Goal: Task Accomplishment & Management: Use online tool/utility

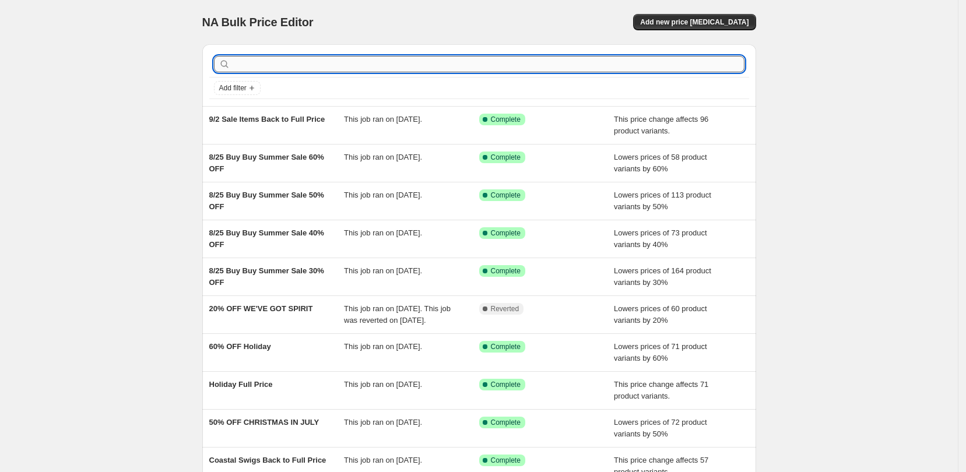
click at [455, 64] on input "text" at bounding box center [489, 64] width 512 height 16
click at [835, 132] on div "NA Bulk Price Editor. This page is ready NA Bulk Price Editor Add new price [ME…" at bounding box center [479, 300] width 958 height 600
click at [436, 61] on input "text" at bounding box center [489, 64] width 512 height 16
type input "30% off"
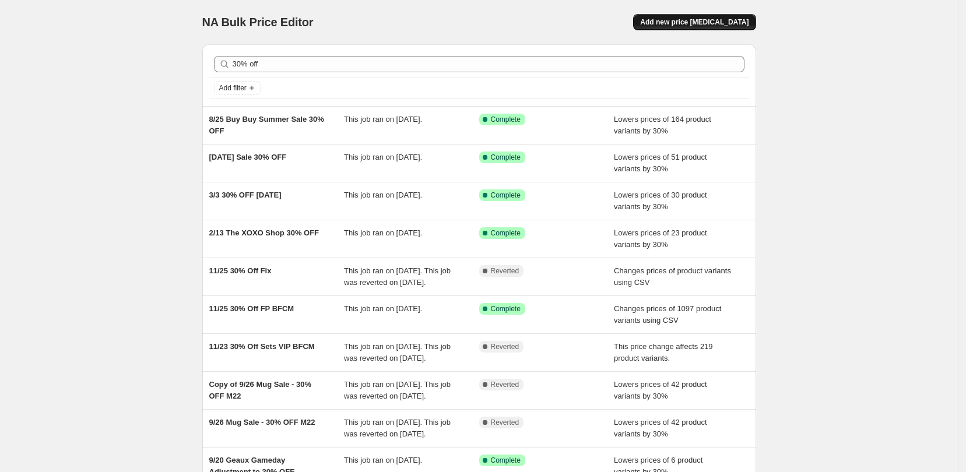
click at [722, 19] on span "Add new price change job" at bounding box center [694, 21] width 108 height 9
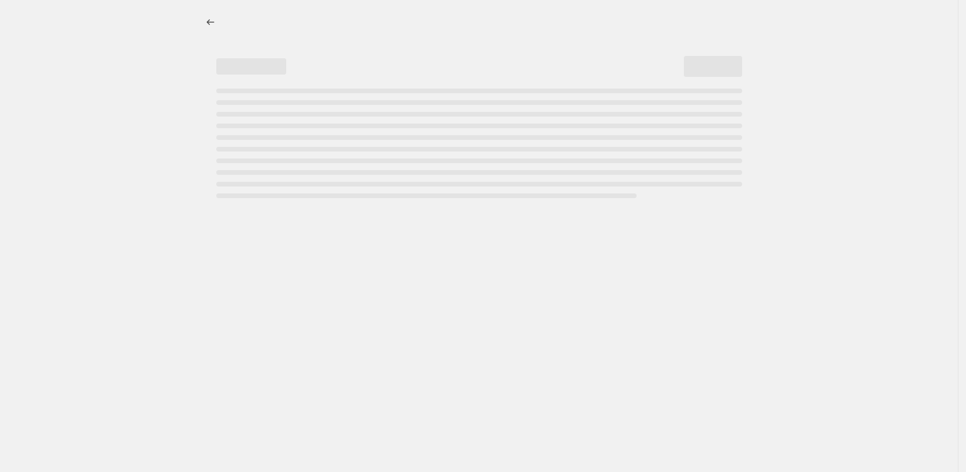
select select "percentage"
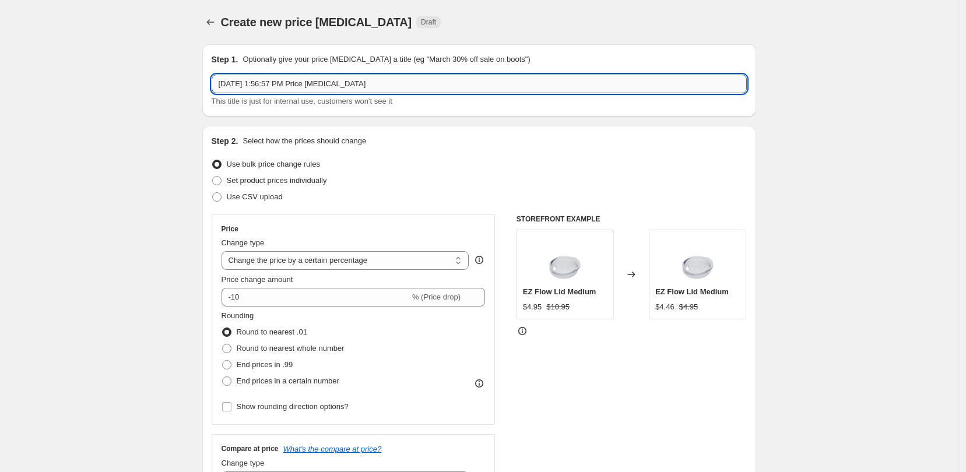
click at [426, 81] on input "Sep 16, 2025, 1:56:57 PM Price change job" at bounding box center [479, 84] width 535 height 19
drag, startPoint x: 426, startPoint y: 81, endPoint x: 174, endPoint y: 85, distance: 251.9
type input "9/16 30% OFF GIFT SETS"
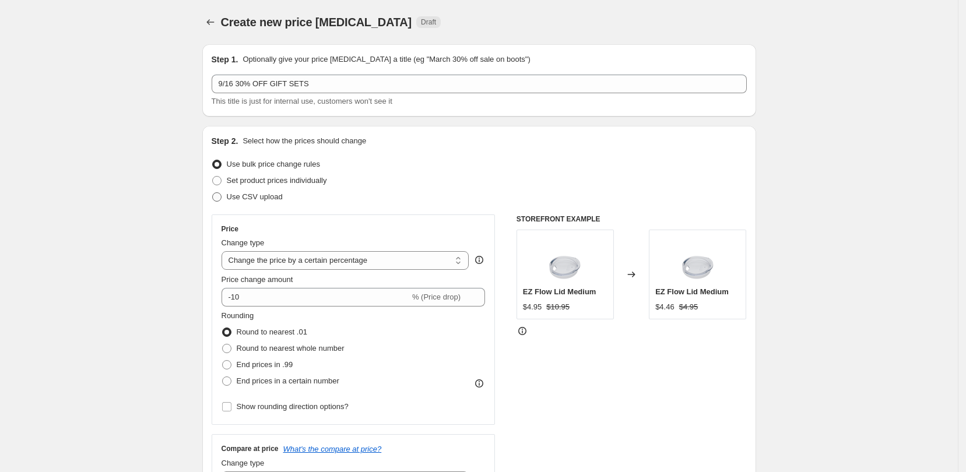
click at [237, 194] on span "Use CSV upload" at bounding box center [255, 196] width 56 height 9
click at [222, 197] on span at bounding box center [216, 196] width 9 height 9
click at [213, 193] on input "Use CSV upload" at bounding box center [212, 192] width 1 height 1
radio input "true"
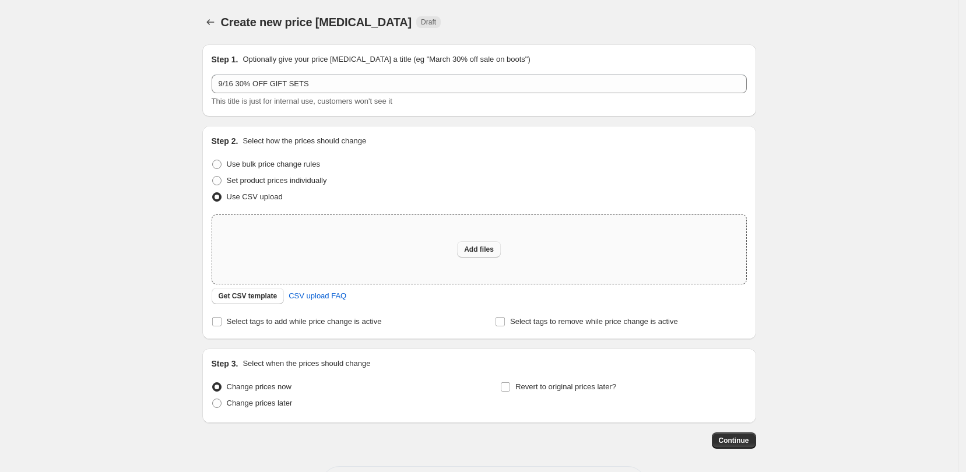
click at [500, 250] on button "Add files" at bounding box center [479, 249] width 44 height 16
type input "C:\fakepath\30% sets.csv"
click at [480, 248] on span "Add files" at bounding box center [479, 249] width 30 height 9
type input "C:\fakepath\30% sets.csv"
click at [472, 258] on div "Add files" at bounding box center [479, 249] width 534 height 69
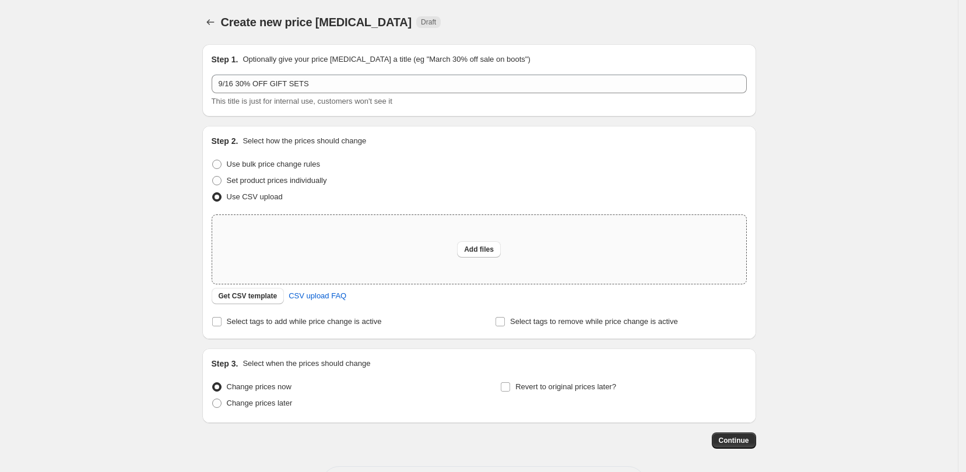
type input "C:\fakepath\30% sets.csv"
click at [494, 248] on span "Add files" at bounding box center [479, 249] width 30 height 9
type input "C:\fakepath\30% sets.csv"
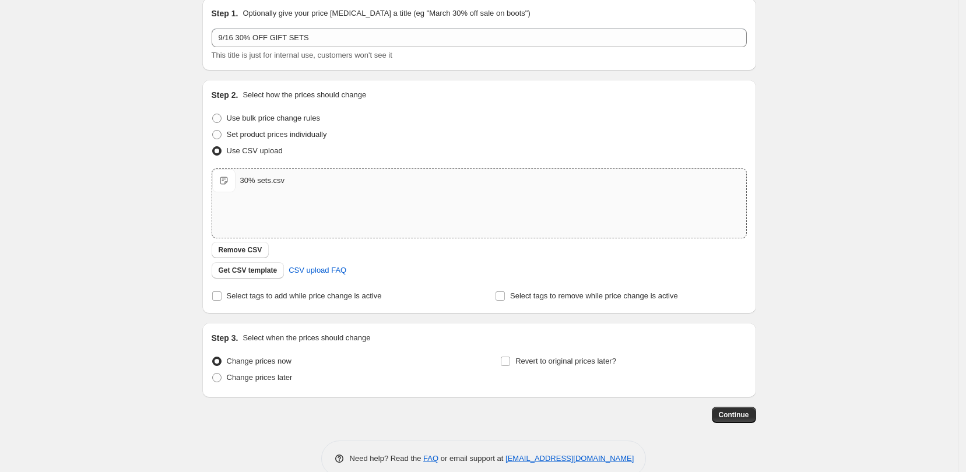
scroll to position [68, 0]
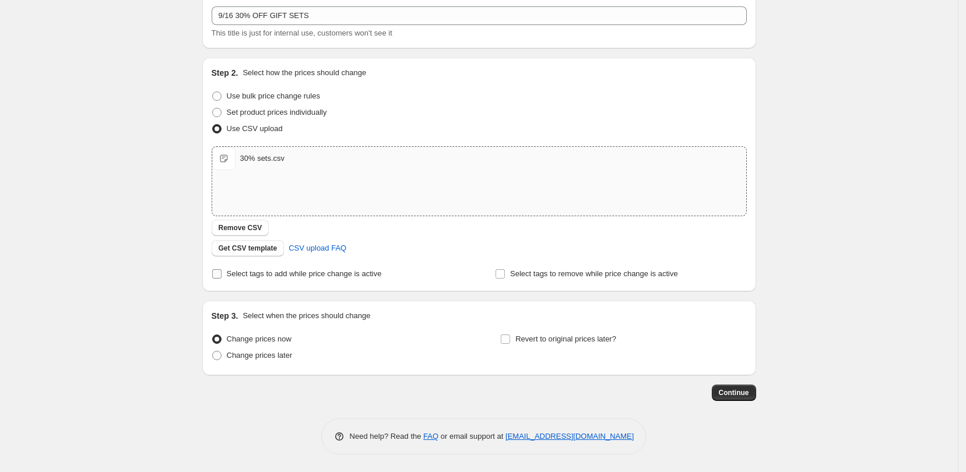
click at [222, 273] on input "Select tags to add while price change is active" at bounding box center [216, 273] width 9 height 9
checkbox input "true"
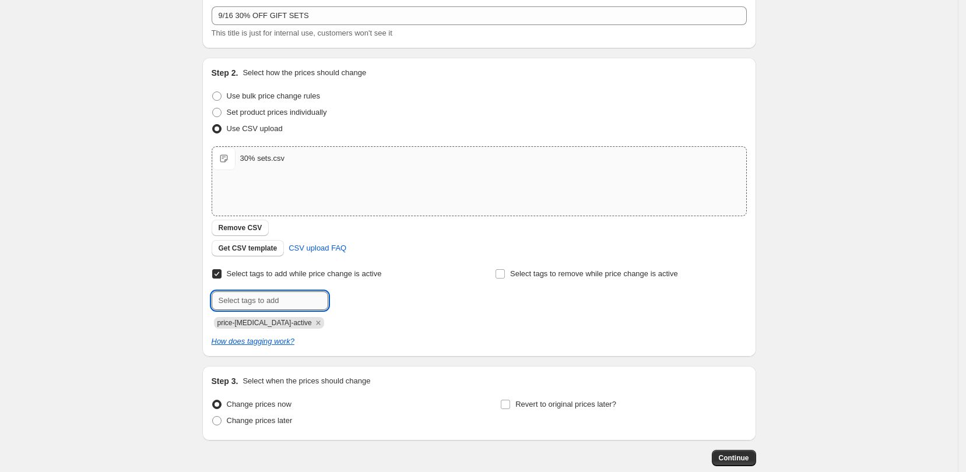
click at [296, 304] on input "text" at bounding box center [270, 300] width 117 height 19
type input "30% Off"
click at [367, 297] on span "30% Off" at bounding box center [366, 300] width 26 height 8
click at [505, 279] on label "Select tags to remove while price change is active" at bounding box center [586, 274] width 183 height 16
click at [505, 279] on input "Select tags to remove while price change is active" at bounding box center [500, 273] width 9 height 9
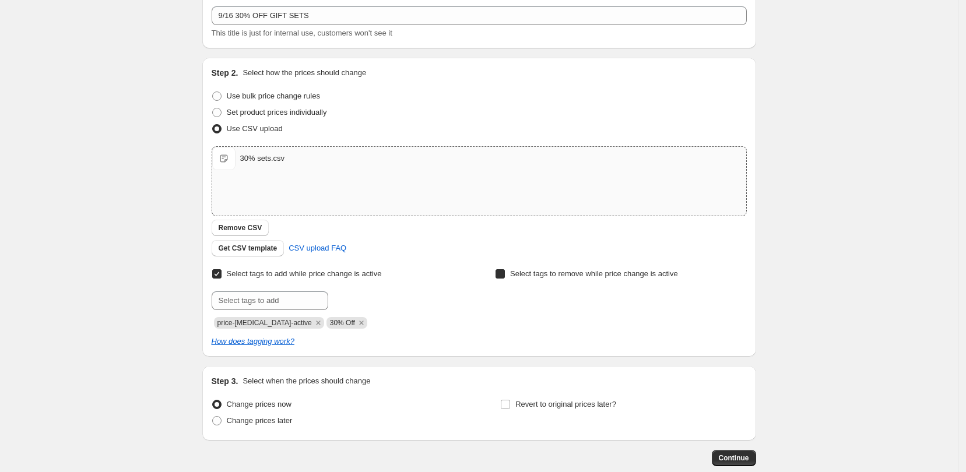
checkbox input "true"
click at [560, 312] on div "Select tags to remove while price change is active Submit" at bounding box center [620, 297] width 251 height 63
click at [558, 300] on input "text" at bounding box center [553, 300] width 117 height 19
type input "20% Off"
click at [641, 297] on span "20% Off" at bounding box center [650, 300] width 26 height 8
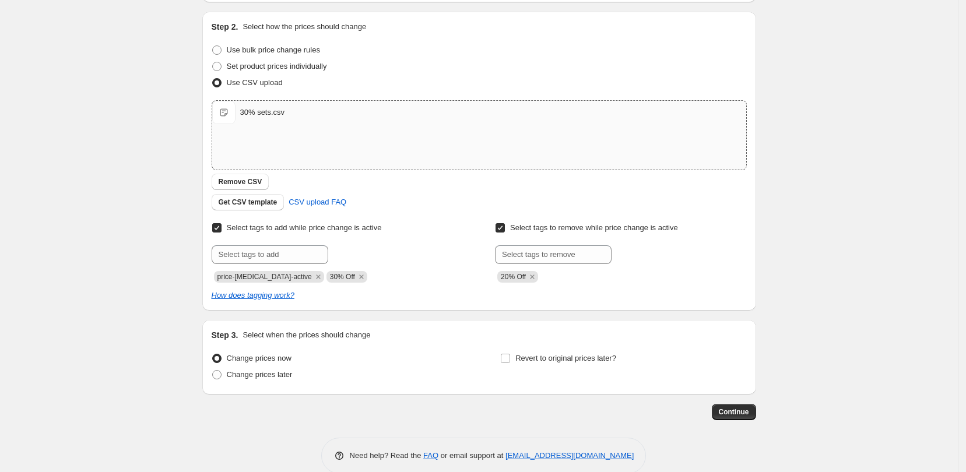
scroll to position [133, 0]
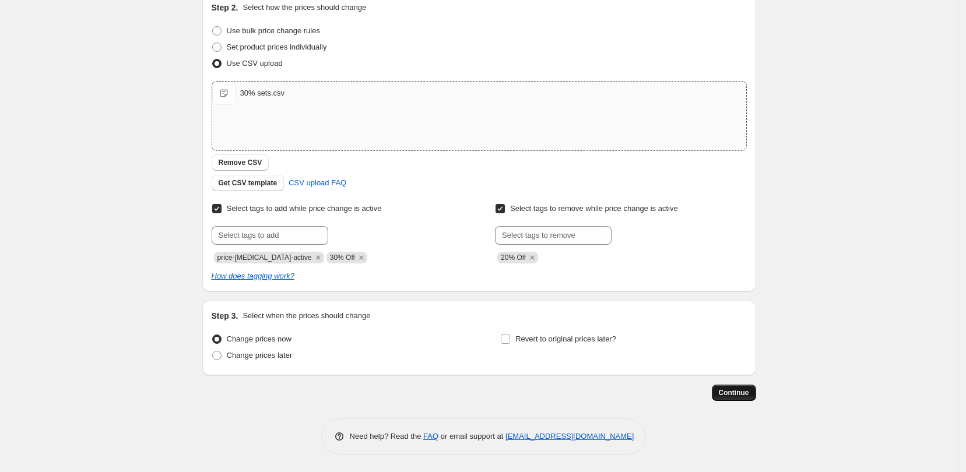
click at [746, 392] on span "Continue" at bounding box center [734, 392] width 30 height 9
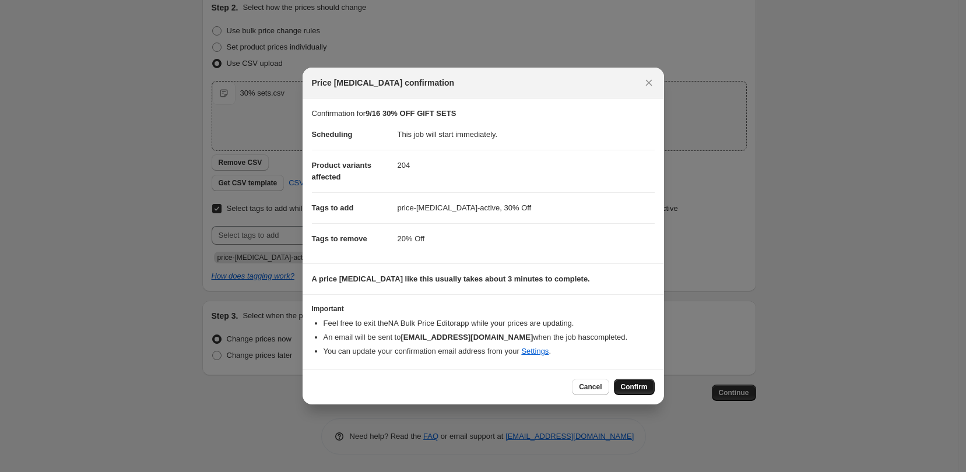
click at [634, 387] on span "Confirm" at bounding box center [634, 386] width 27 height 9
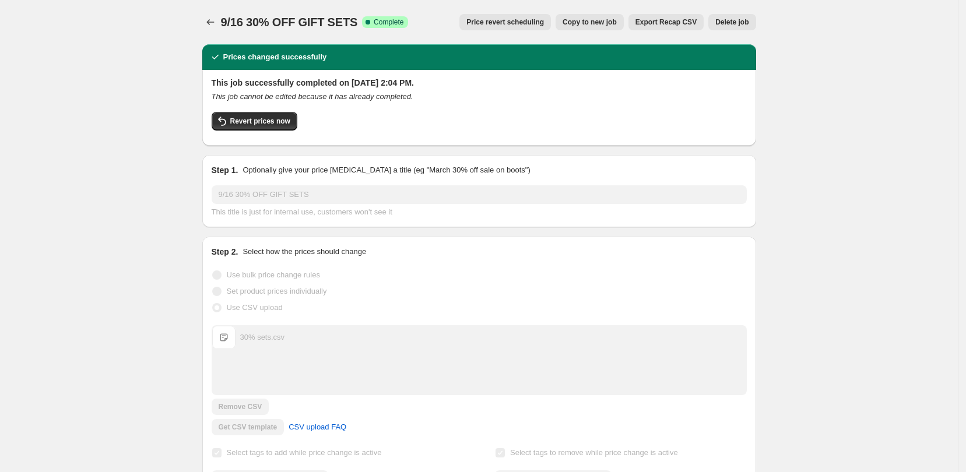
drag, startPoint x: 68, startPoint y: 44, endPoint x: 79, endPoint y: 55, distance: 15.7
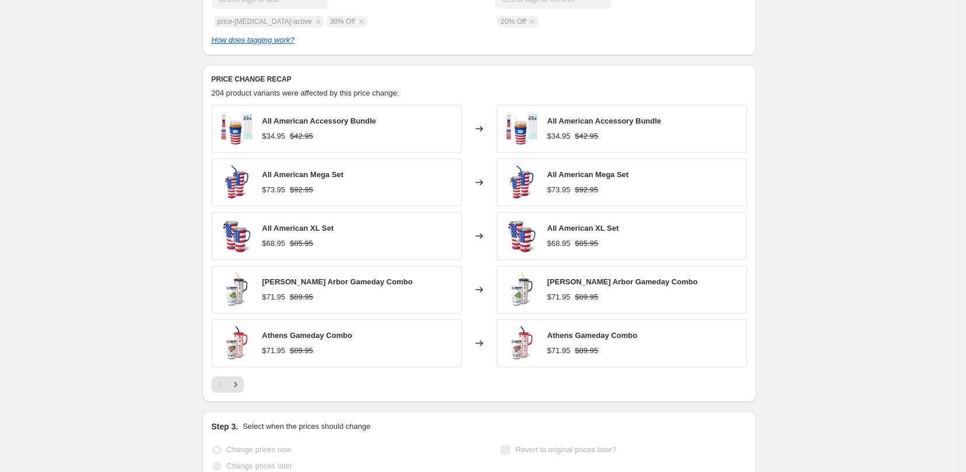
scroll to position [510, 0]
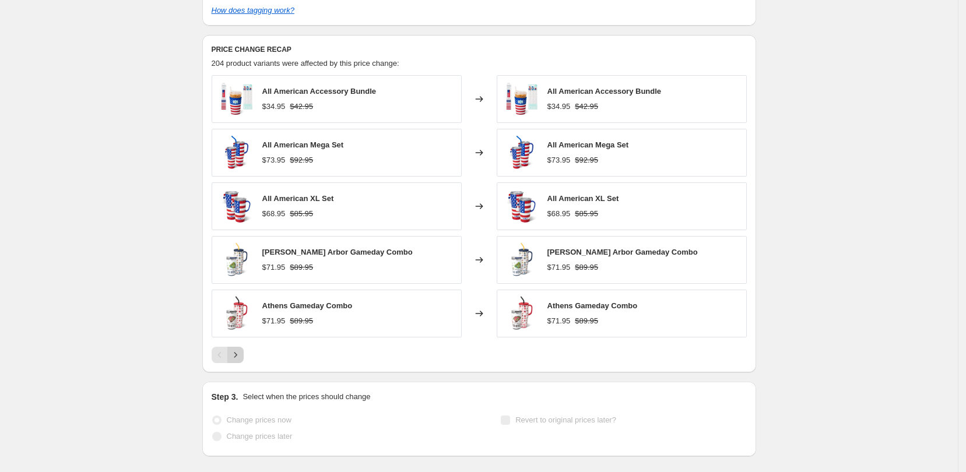
click at [241, 354] on icon "Next" at bounding box center [236, 355] width 12 height 12
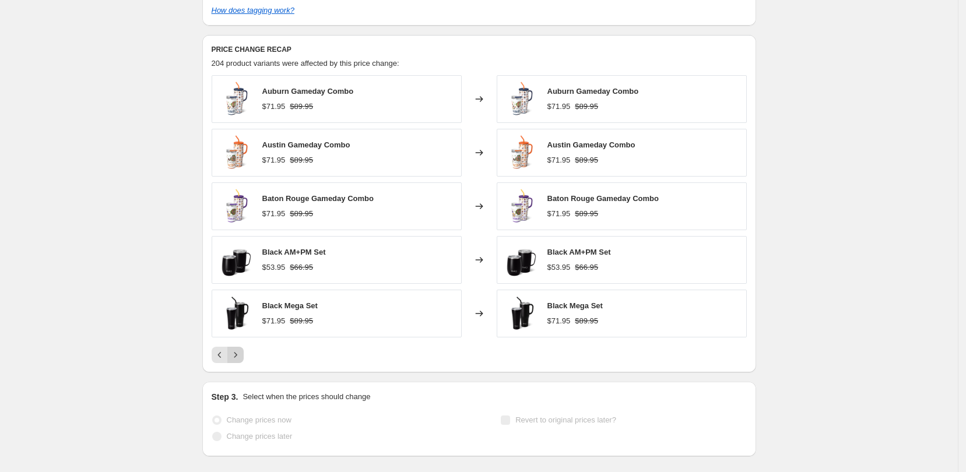
click at [241, 354] on icon "Next" at bounding box center [236, 355] width 12 height 12
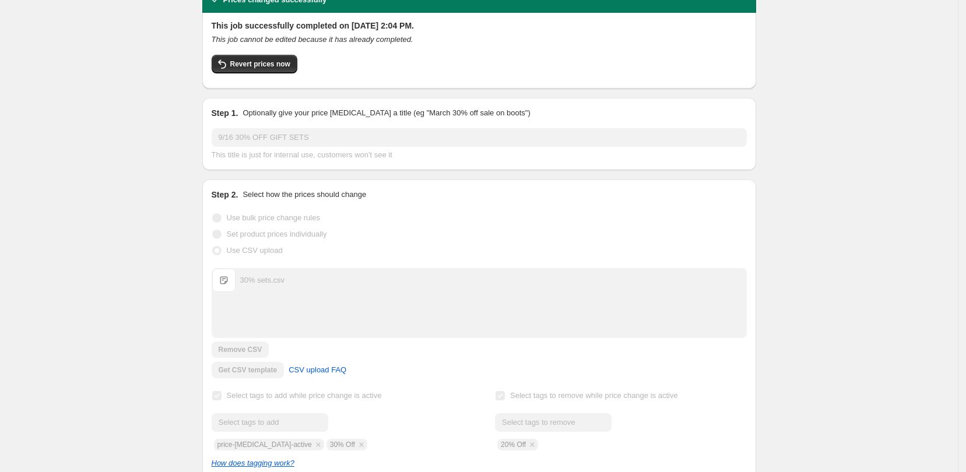
scroll to position [0, 0]
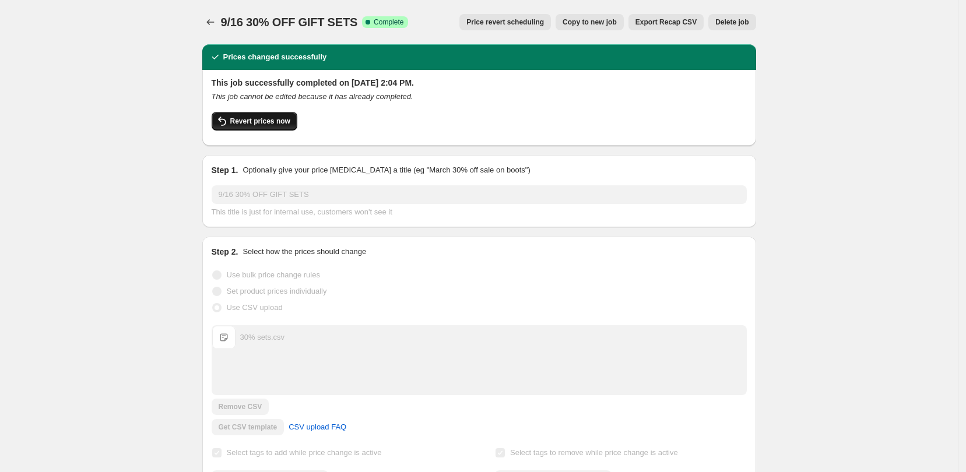
click at [242, 115] on button "Revert prices now" at bounding box center [255, 121] width 86 height 19
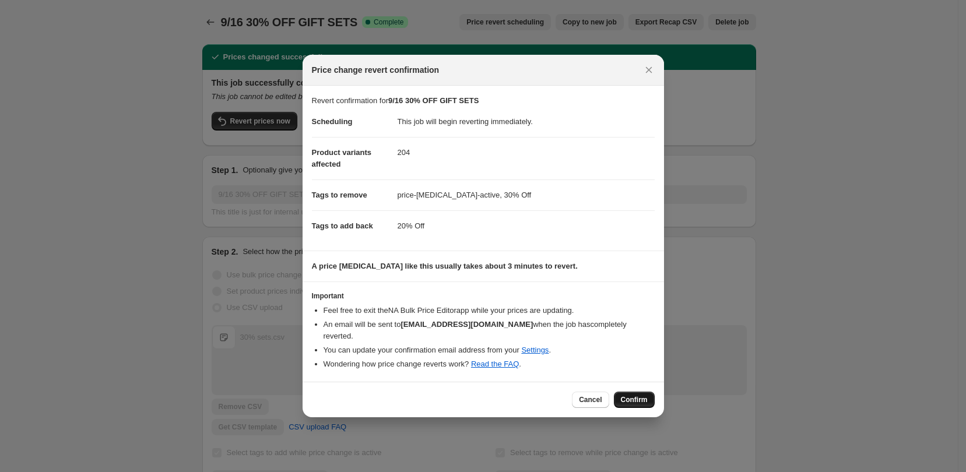
click at [644, 395] on span "Confirm" at bounding box center [634, 399] width 27 height 9
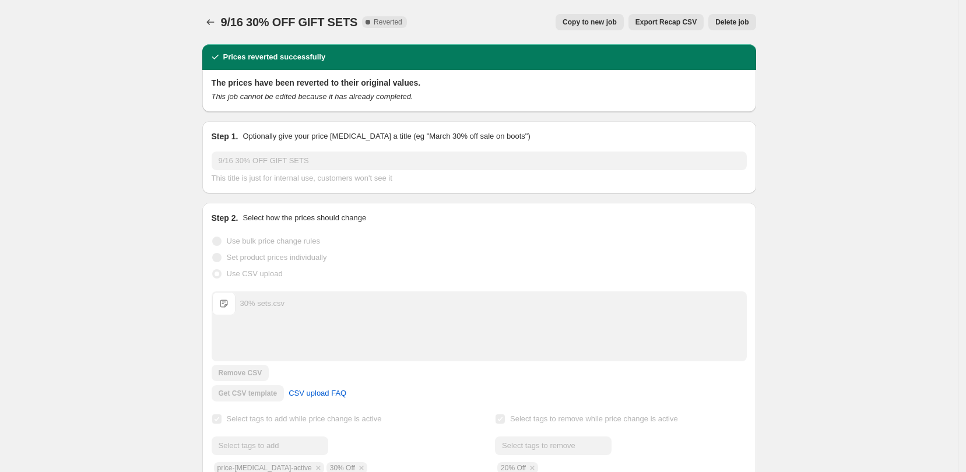
scroll to position [219, 0]
click at [212, 23] on icon "Price change jobs" at bounding box center [211, 22] width 12 height 12
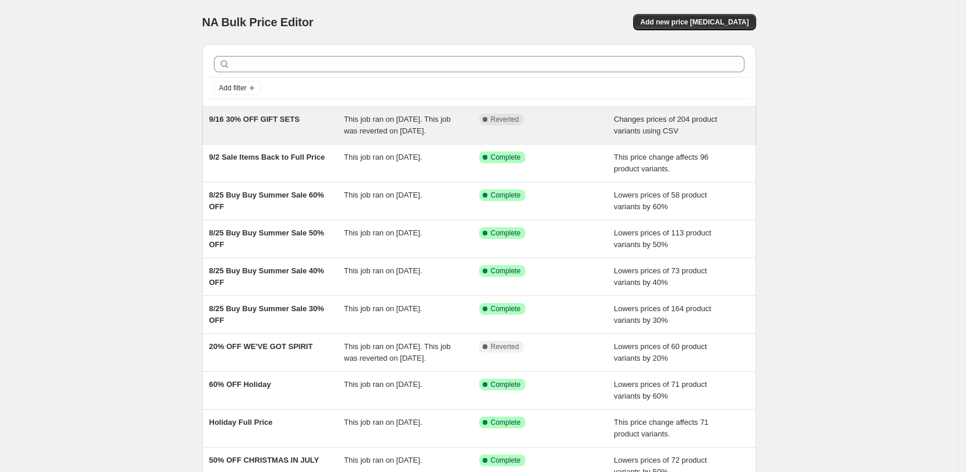
click at [304, 127] on div "9/16 30% OFF GIFT SETS" at bounding box center [276, 125] width 135 height 23
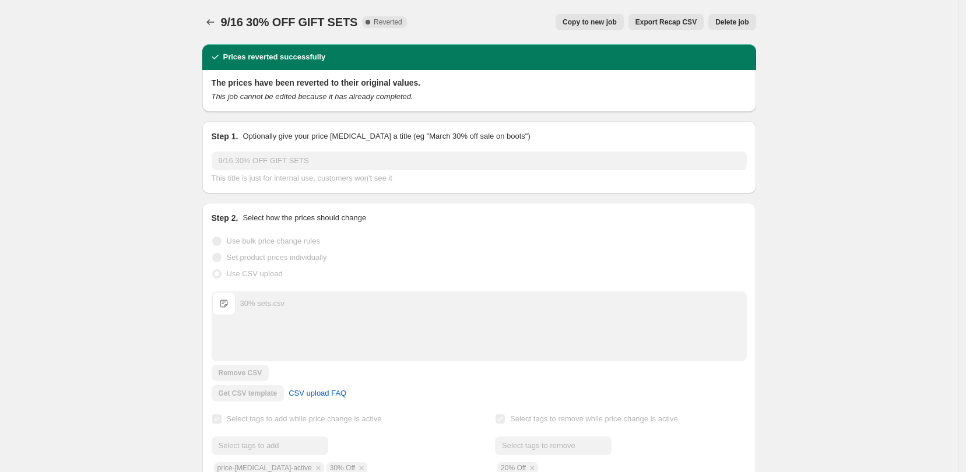
click at [740, 21] on span "Delete job" at bounding box center [731, 21] width 33 height 9
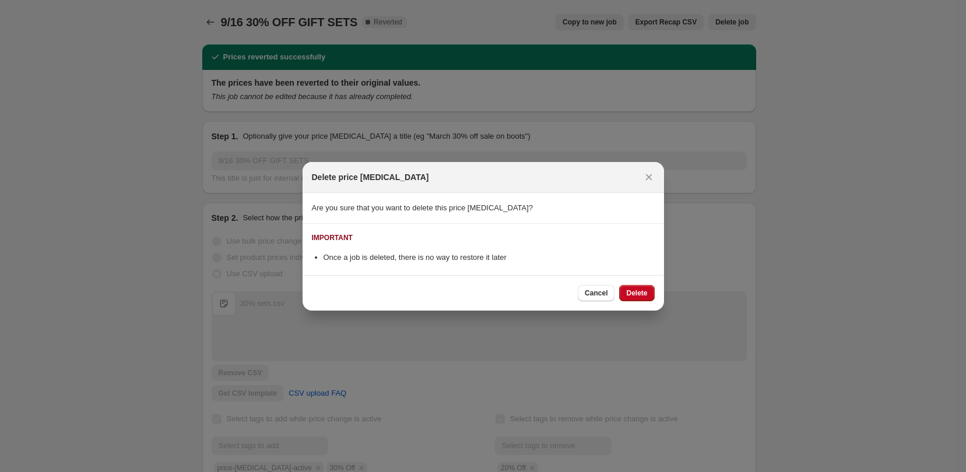
click at [646, 291] on span "Delete" at bounding box center [636, 293] width 21 height 9
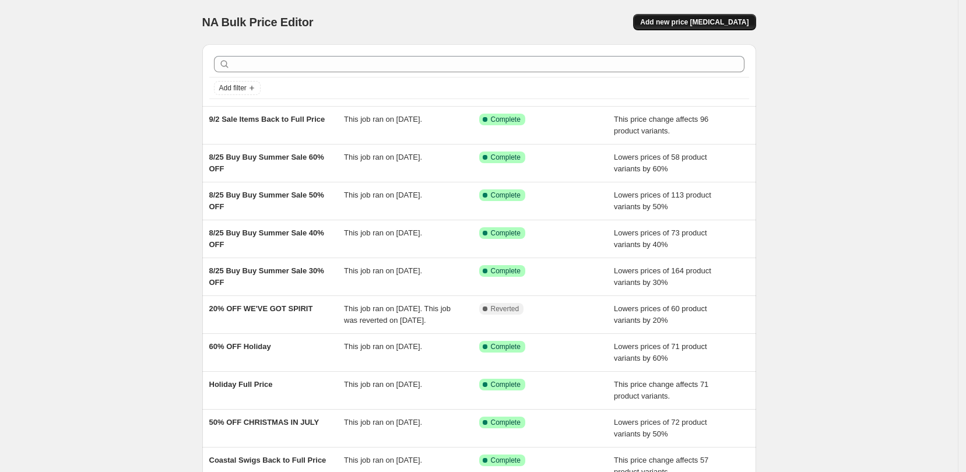
click at [708, 24] on span "Add new price change job" at bounding box center [694, 21] width 108 height 9
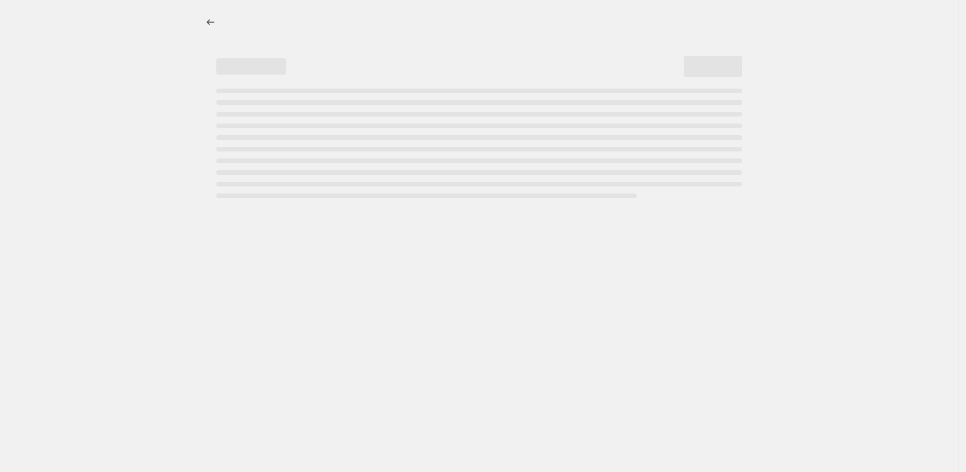
select select "percentage"
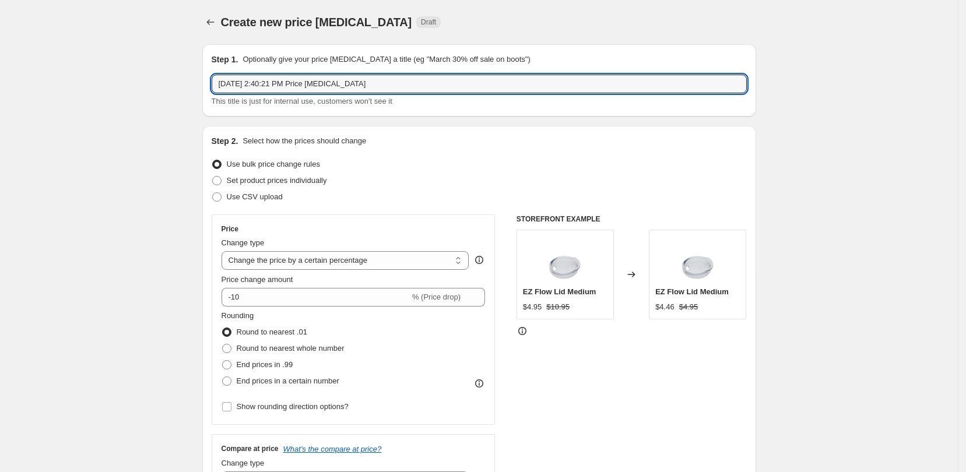
drag, startPoint x: 383, startPoint y: 90, endPoint x: 496, endPoint y: 5, distance: 141.5
type input "9/15 30% OFF SETS"
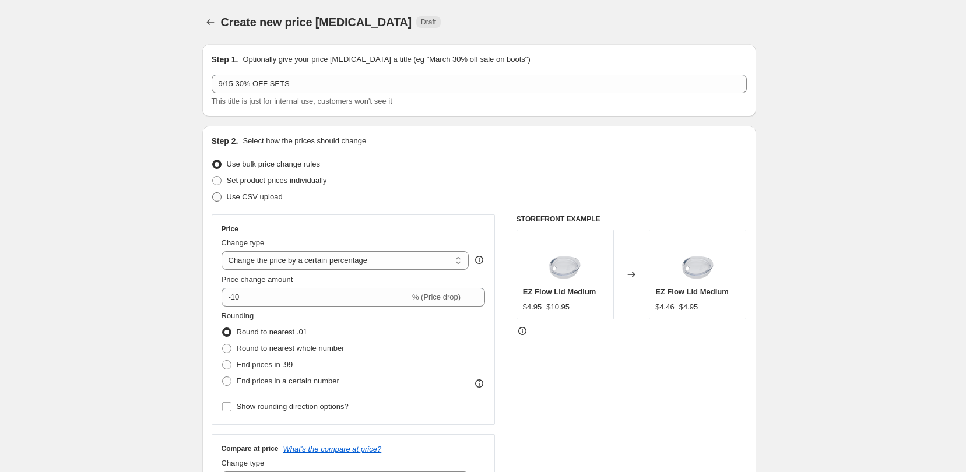
click at [222, 196] on span at bounding box center [216, 196] width 9 height 9
click at [213, 193] on input "Use CSV upload" at bounding box center [212, 192] width 1 height 1
radio input "true"
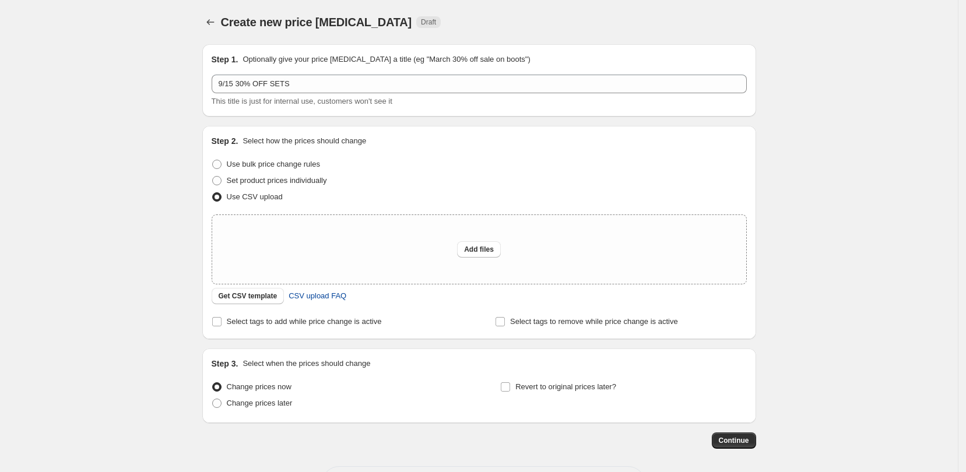
click at [325, 293] on span "CSV upload FAQ" at bounding box center [318, 296] width 58 height 12
click at [486, 251] on span "Add files" at bounding box center [479, 249] width 30 height 9
type input "C:\fakepath\30% sets.csv"
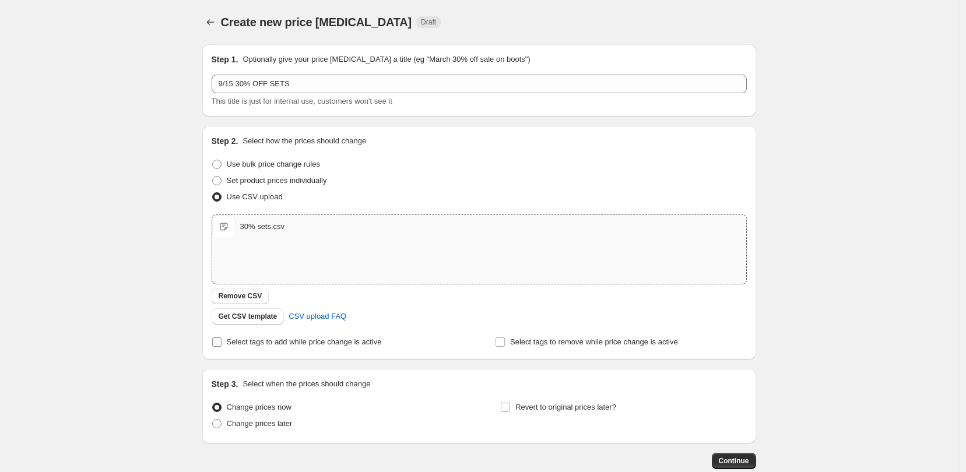
click at [220, 341] on input "Select tags to add while price change is active" at bounding box center [216, 342] width 9 height 9
checkbox input "true"
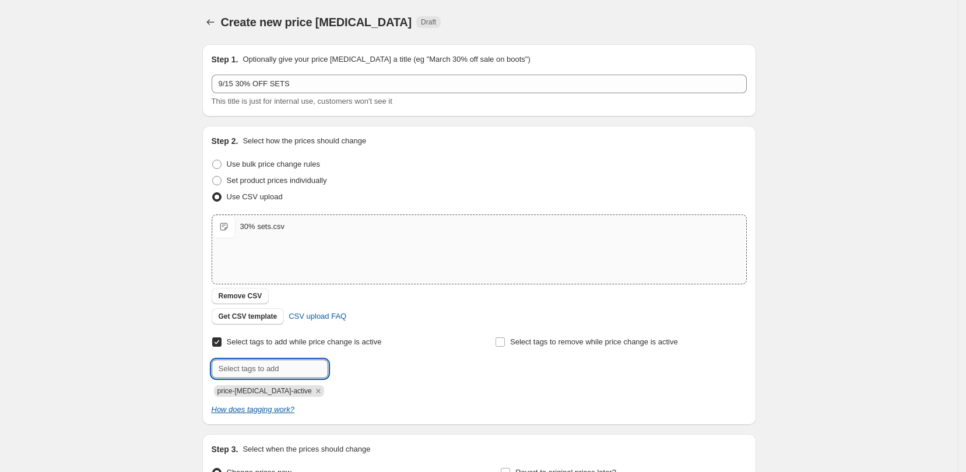
click at [309, 375] on input "text" at bounding box center [270, 369] width 117 height 19
type input "2"
type input "30% Off"
click at [350, 371] on b "Add" at bounding box center [344, 368] width 13 height 8
click at [504, 343] on input "Select tags to remove while price change is active" at bounding box center [500, 342] width 9 height 9
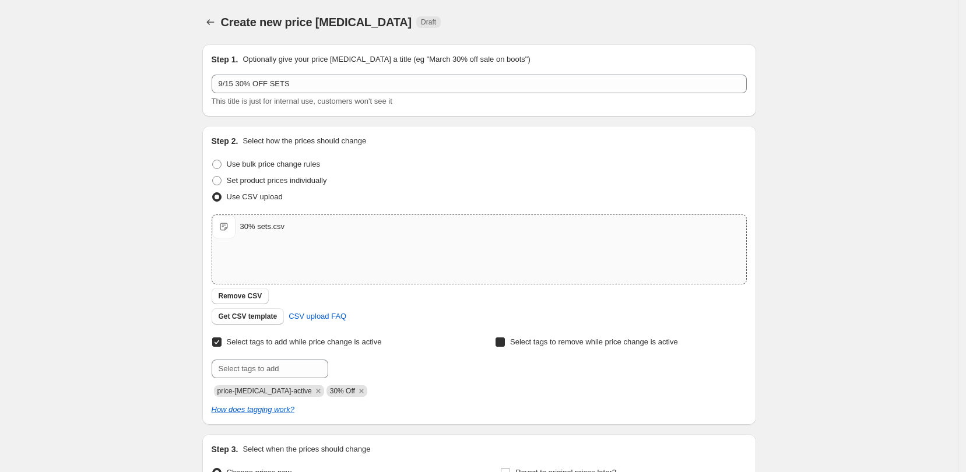
checkbox input "true"
click at [533, 377] on input "text" at bounding box center [553, 369] width 117 height 19
type input "20% Off"
click at [651, 364] on span "20% Off" at bounding box center [650, 368] width 26 height 8
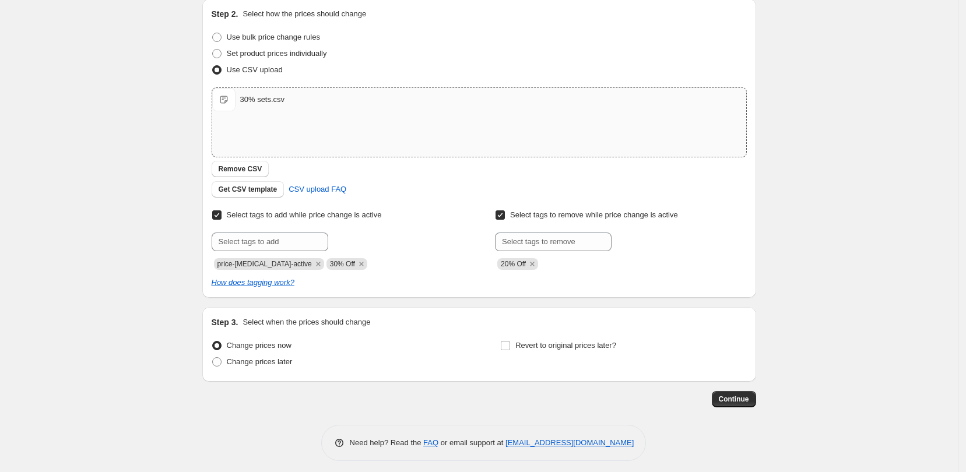
scroll to position [133, 0]
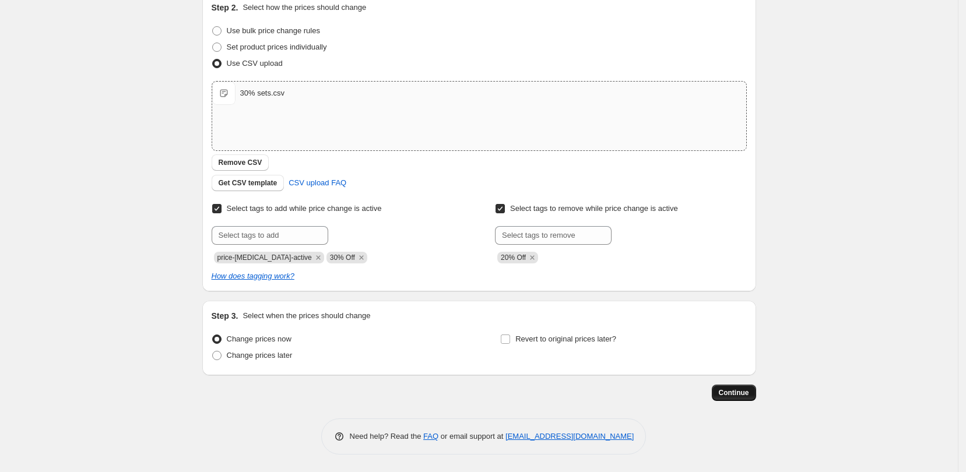
click at [730, 390] on span "Continue" at bounding box center [734, 392] width 30 height 9
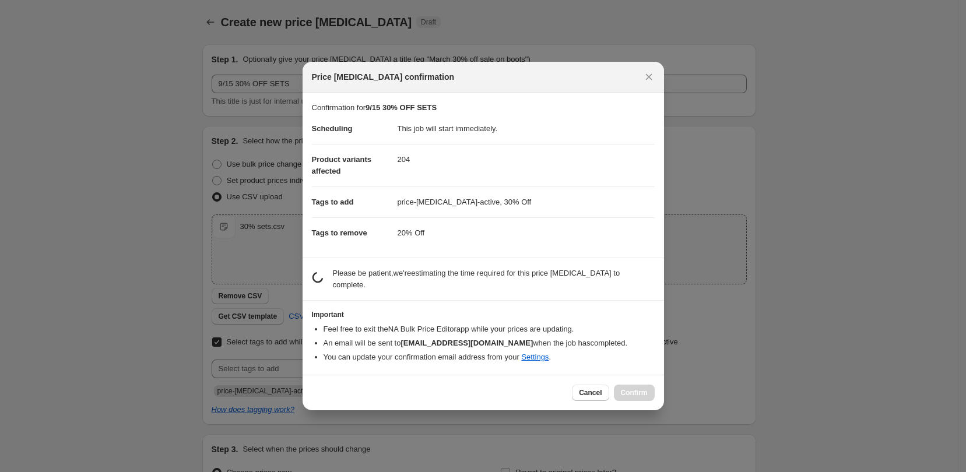
scroll to position [0, 0]
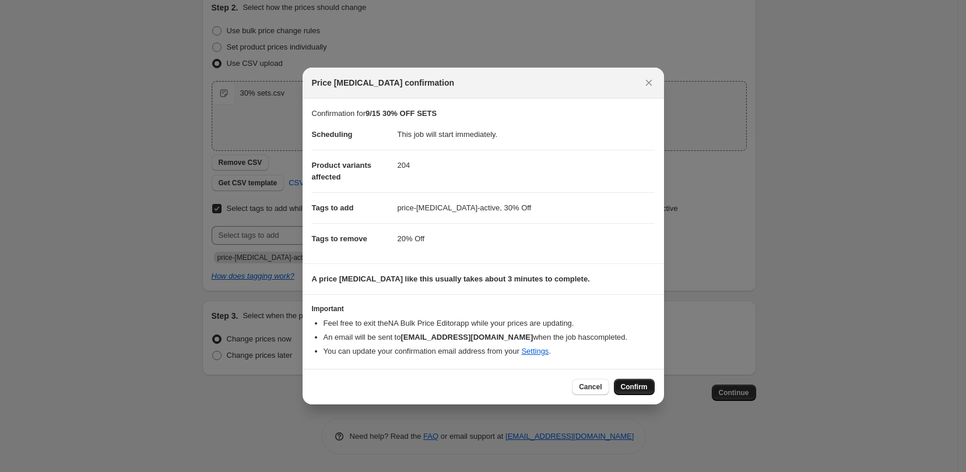
click at [628, 384] on span "Confirm" at bounding box center [634, 386] width 27 height 9
